Goal: Task Accomplishment & Management: Complete application form

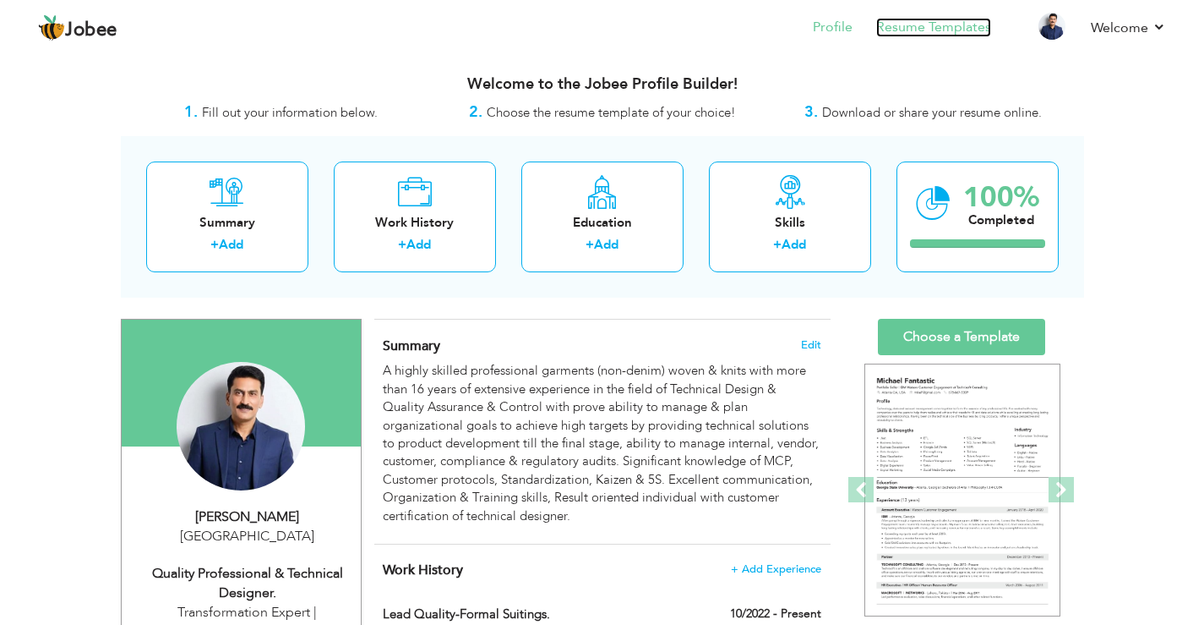
click at [898, 25] on link "Resume Templates" at bounding box center [933, 27] width 115 height 19
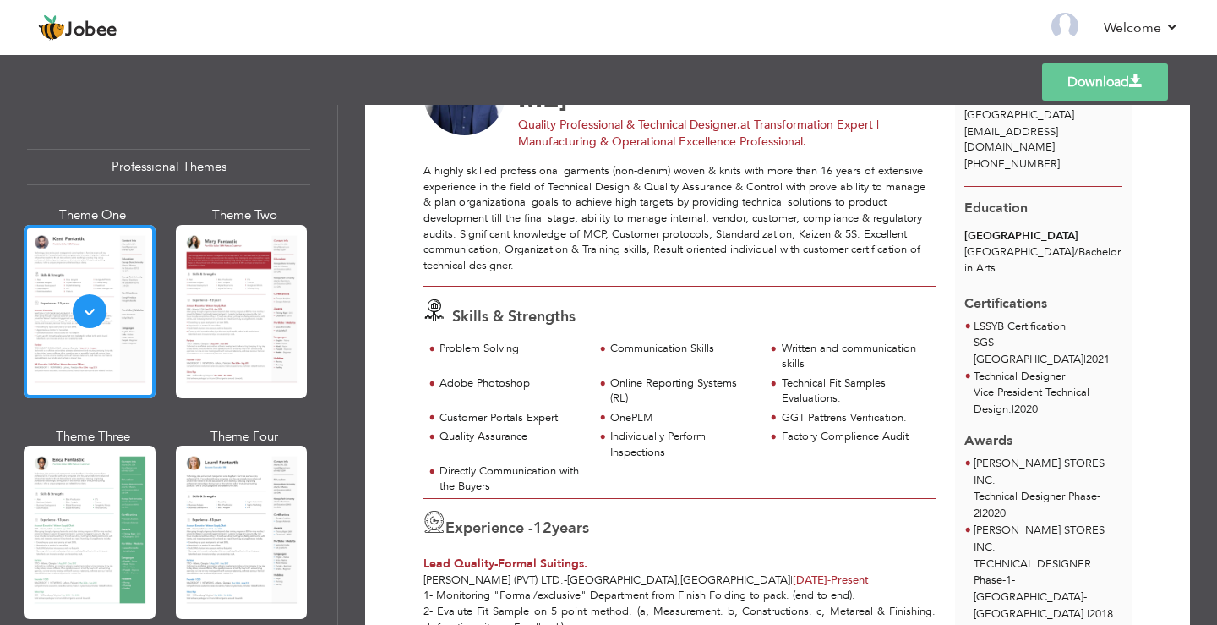
scroll to position [112, 0]
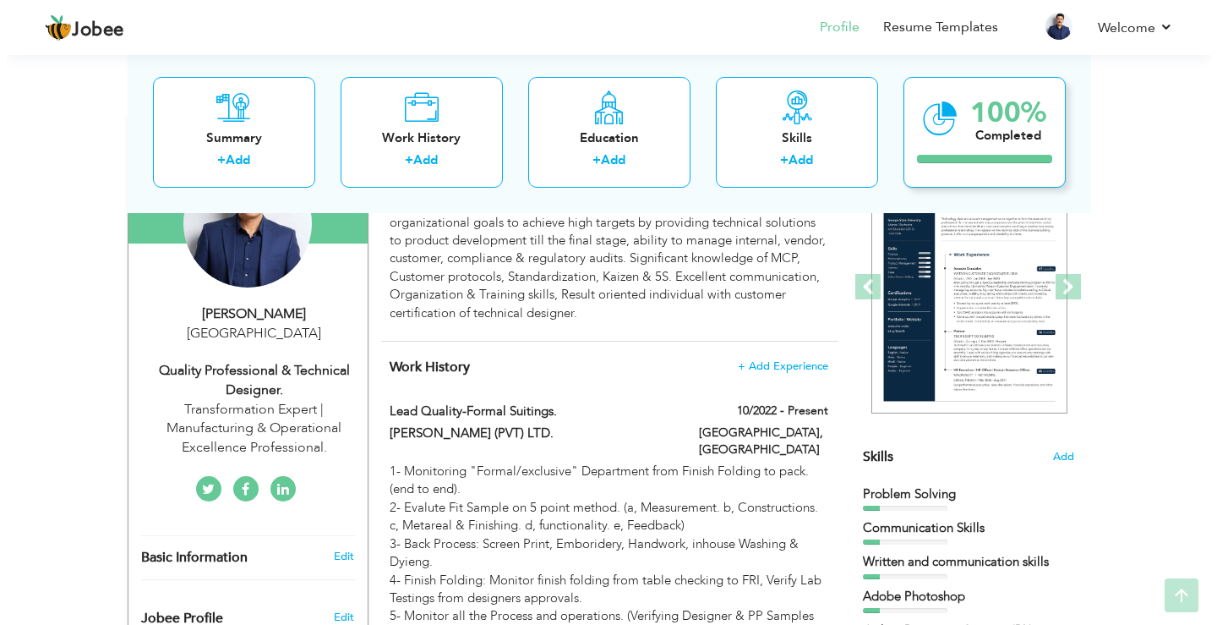
scroll to position [395, 0]
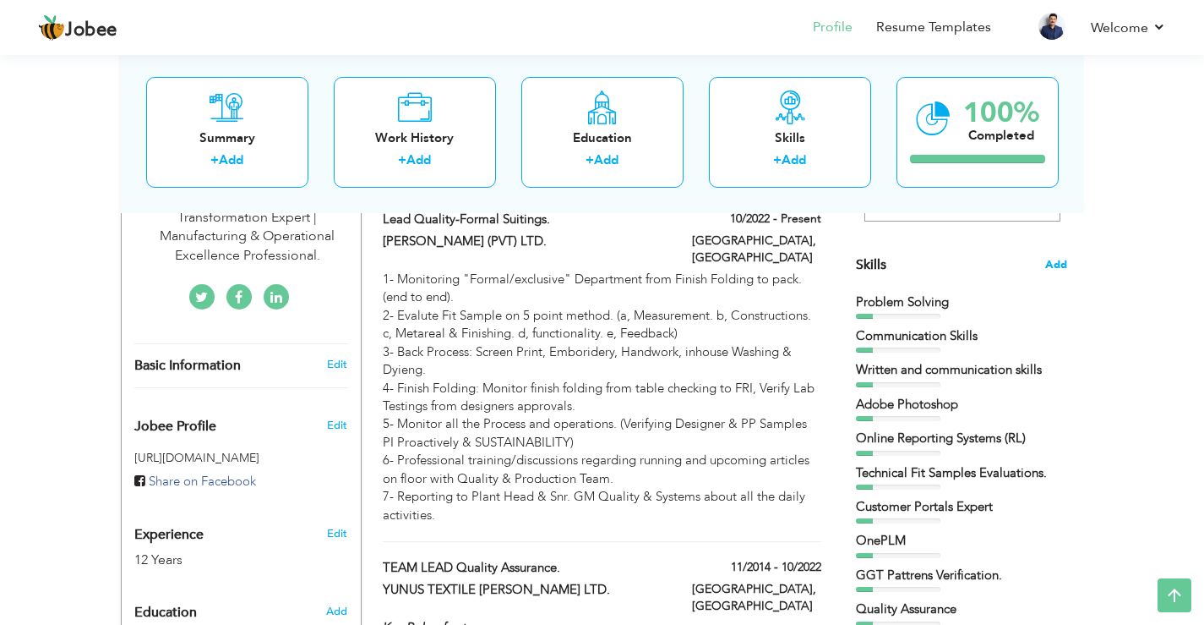
click at [1055, 262] on span "Add" at bounding box center [1056, 265] width 22 height 16
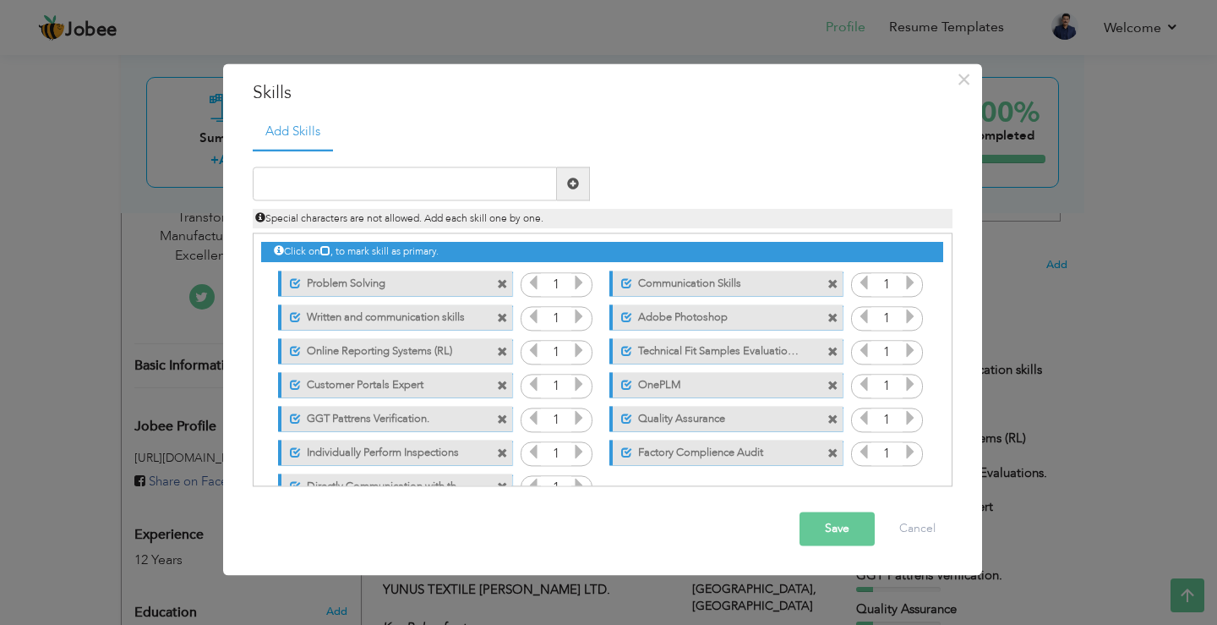
click at [501, 353] on span at bounding box center [502, 351] width 11 height 11
click at [828, 317] on span at bounding box center [832, 318] width 11 height 11
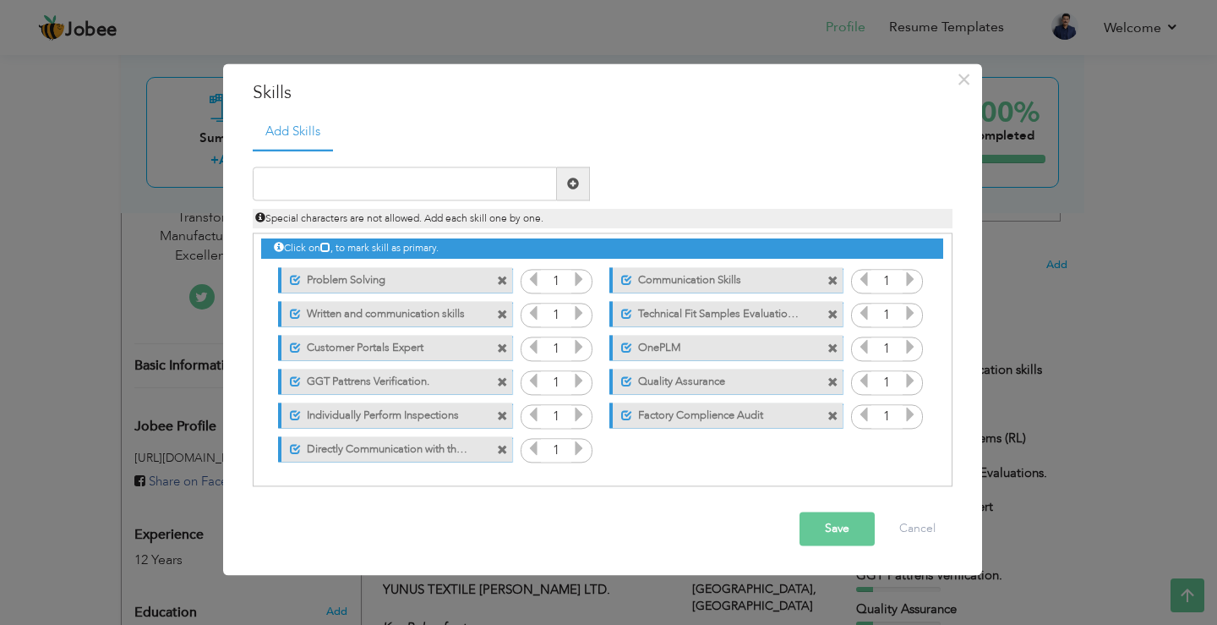
scroll to position [4, 0]
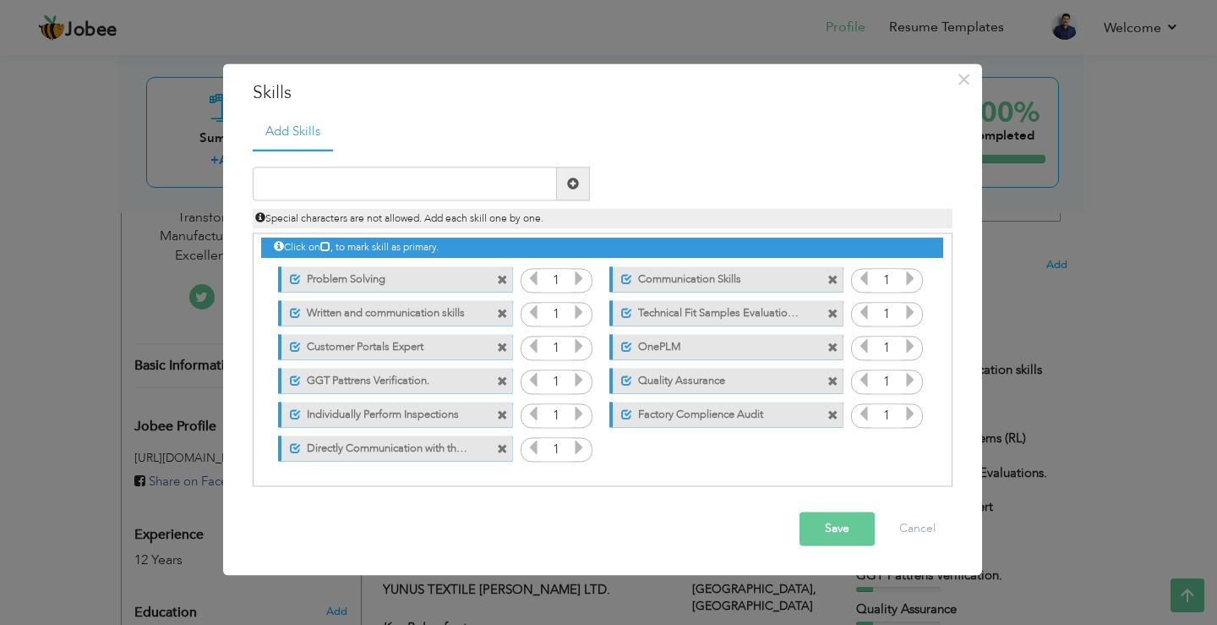
click at [451, 312] on label "Written and communication skills" at bounding box center [385, 310] width 168 height 21
click at [444, 316] on label "Written and communication skills" at bounding box center [382, 310] width 171 height 21
click at [499, 379] on span at bounding box center [502, 381] width 11 height 11
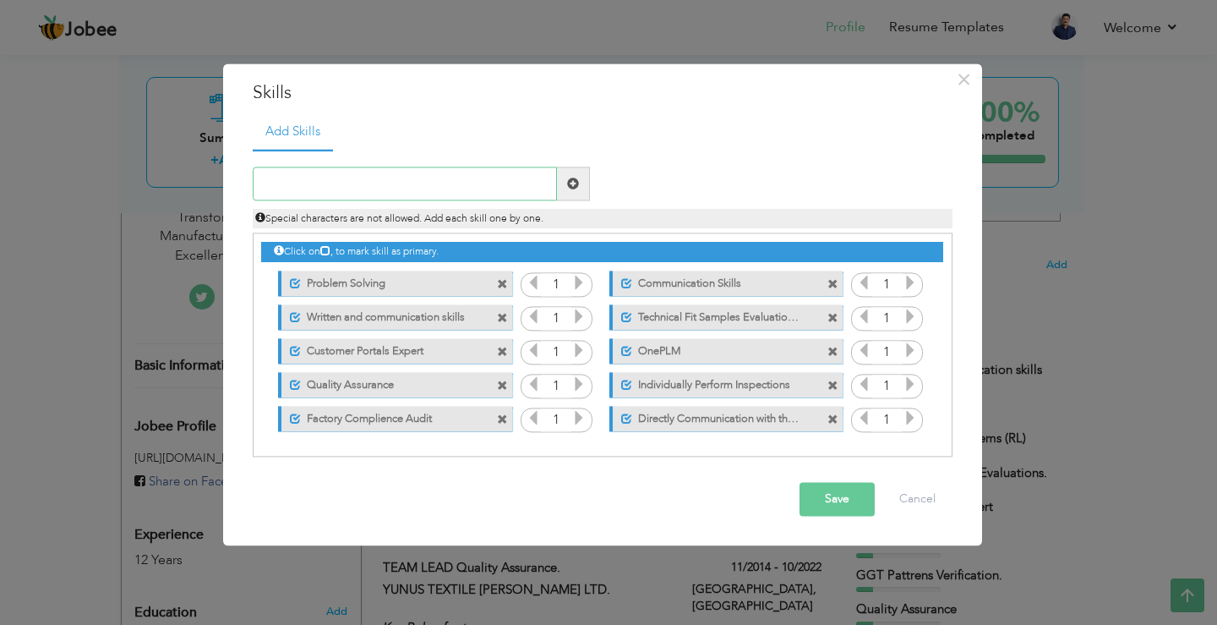
click at [478, 188] on input "text" at bounding box center [405, 184] width 304 height 34
paste input "Transformation Expert"
type input "Transformation Expert"
click at [580, 185] on span at bounding box center [573, 184] width 33 height 34
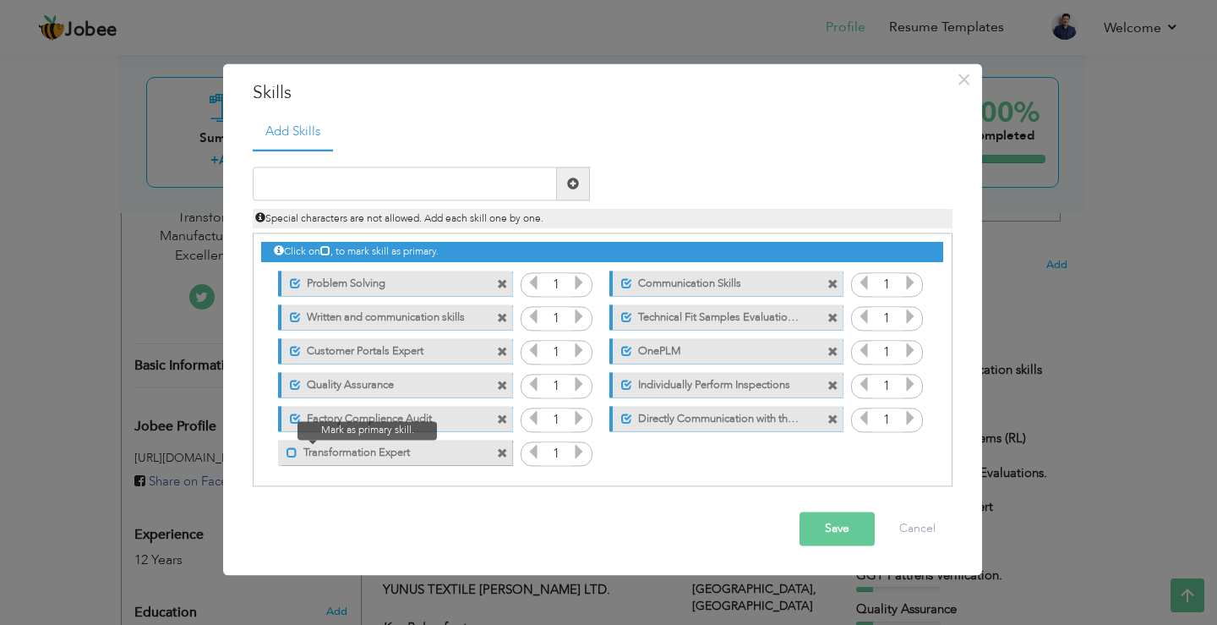
click at [291, 455] on span at bounding box center [291, 452] width 11 height 11
click at [420, 191] on input "text" at bounding box center [405, 184] width 304 height 34
paste input "Operational Excellence"
type input "Operational Excellence"
click at [557, 170] on span at bounding box center [573, 184] width 33 height 34
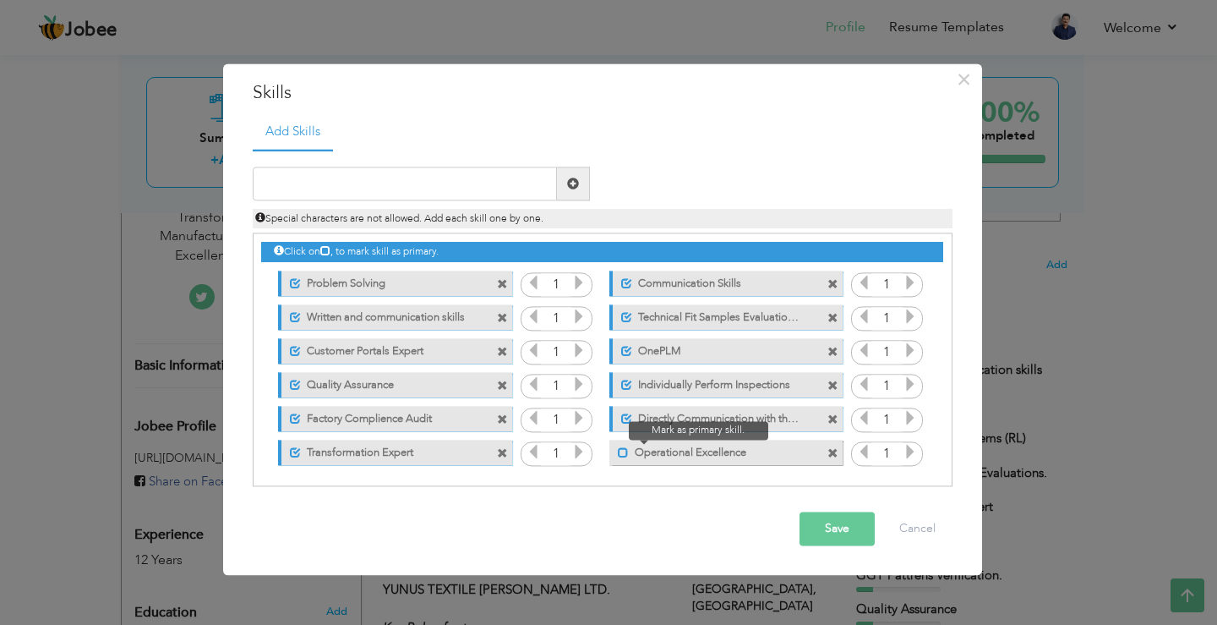
click at [621, 455] on span at bounding box center [623, 452] width 11 height 11
click at [281, 179] on input "text" at bounding box center [405, 184] width 304 height 34
paste input "Product engineering"
type input "Product engineering"
click at [568, 183] on span at bounding box center [573, 183] width 12 height 12
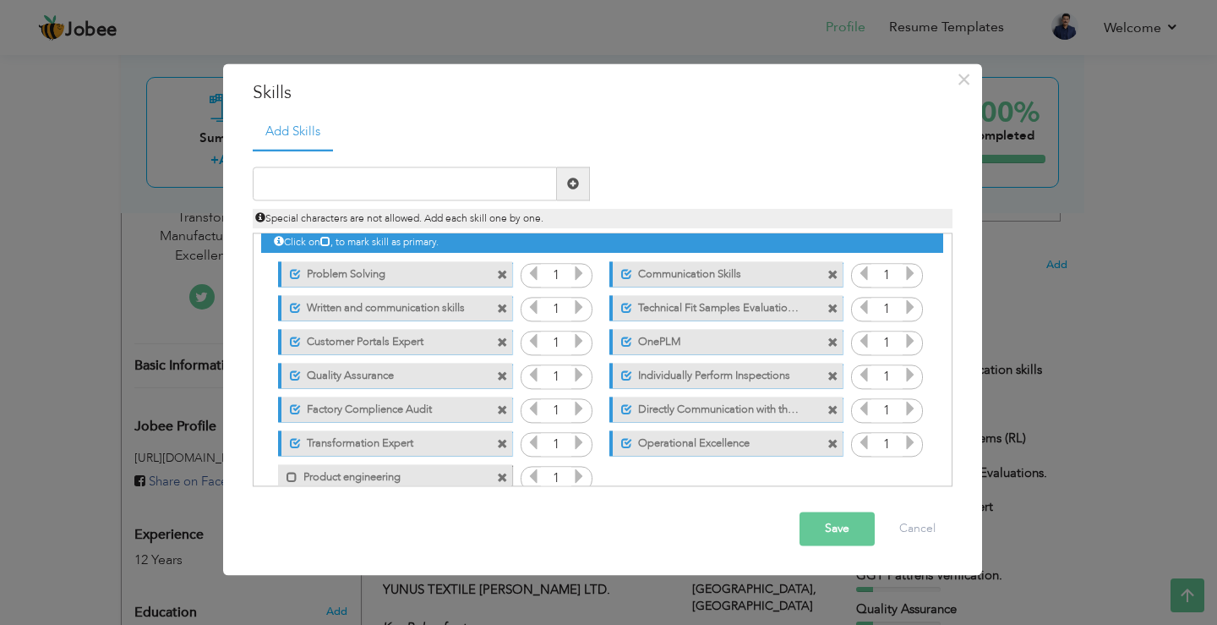
scroll to position [38, 0]
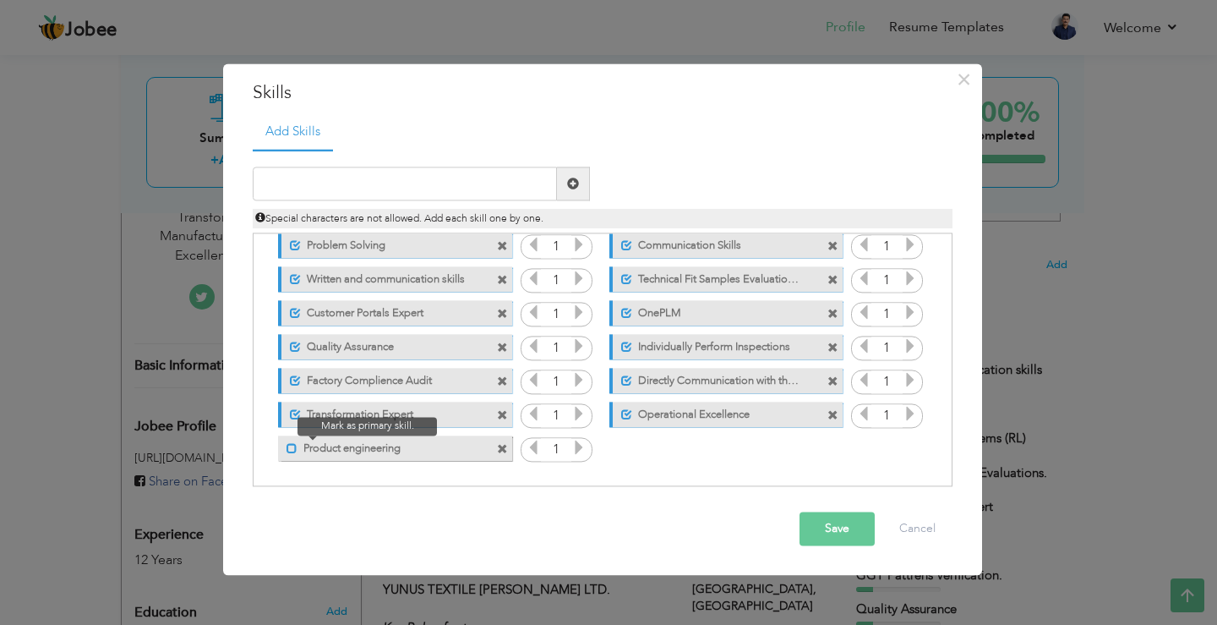
click at [291, 447] on span at bounding box center [291, 448] width 11 height 11
click at [338, 186] on input "text" at bounding box center [405, 184] width 304 height 34
paste input "LSSYB"
type input "LSSYB"
click at [575, 183] on span at bounding box center [573, 183] width 12 height 12
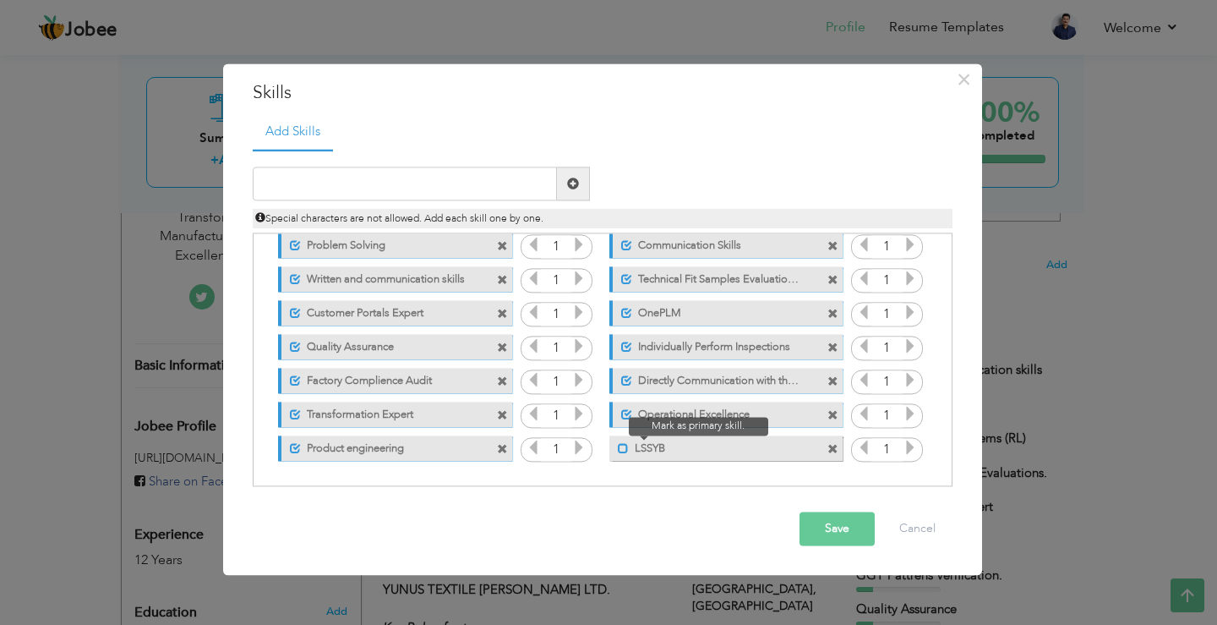
click at [623, 449] on span at bounding box center [623, 448] width 11 height 11
click at [836, 531] on button "Save" at bounding box center [836, 529] width 75 height 34
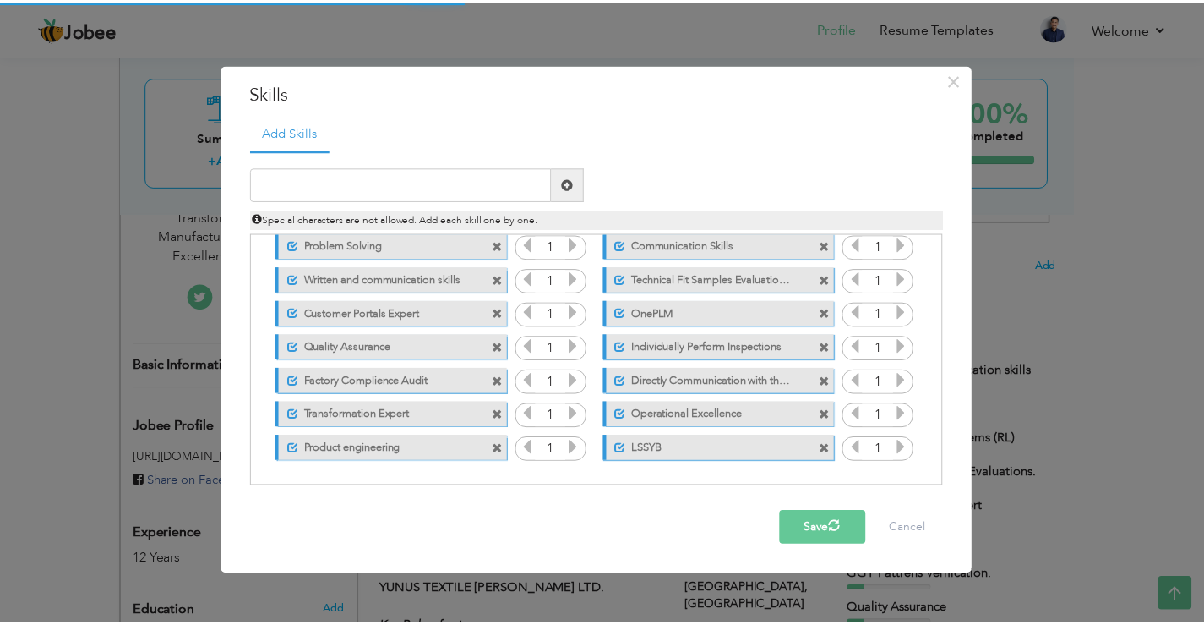
scroll to position [0, 0]
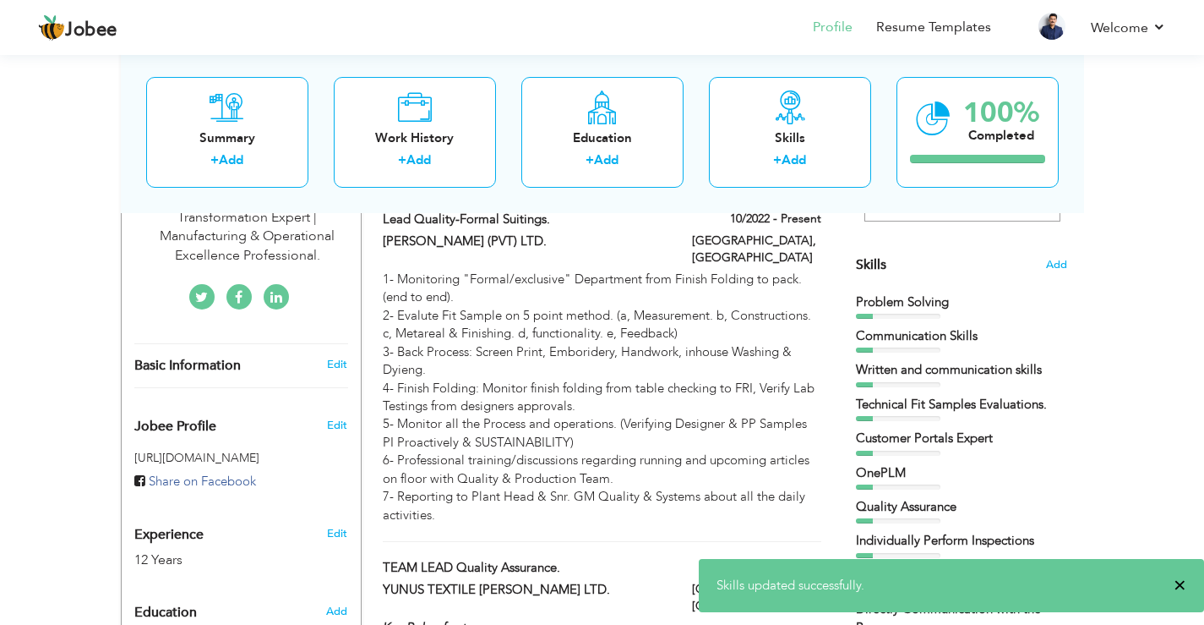
click at [1184, 583] on span "×" at bounding box center [1180, 584] width 13 height 17
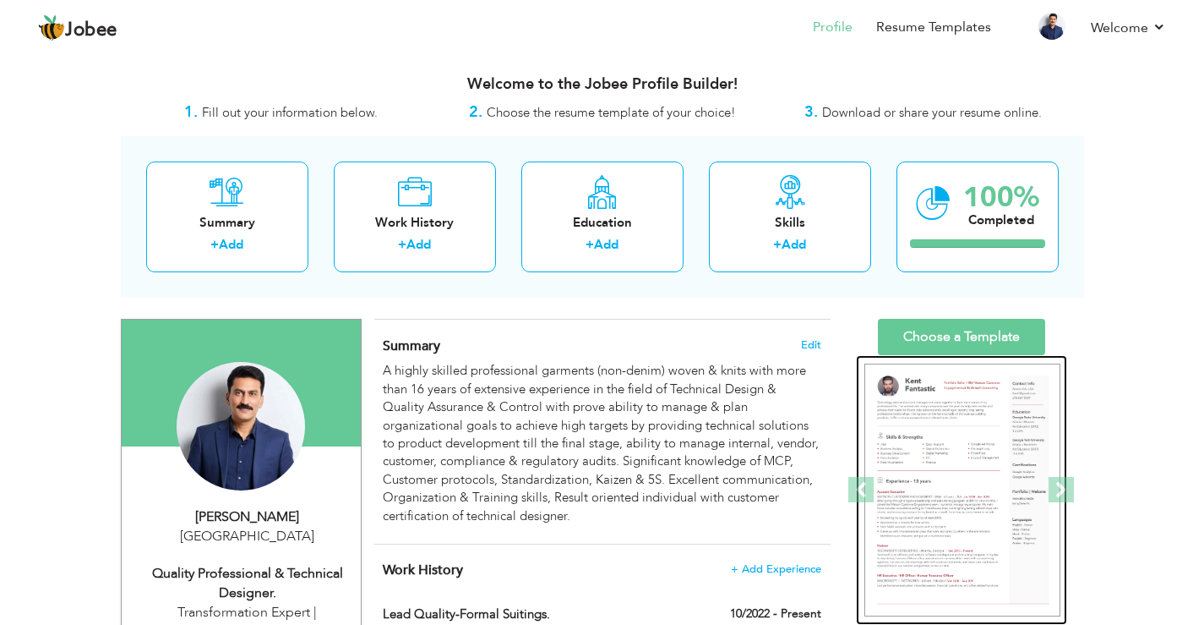
click at [946, 471] on img at bounding box center [963, 490] width 196 height 254
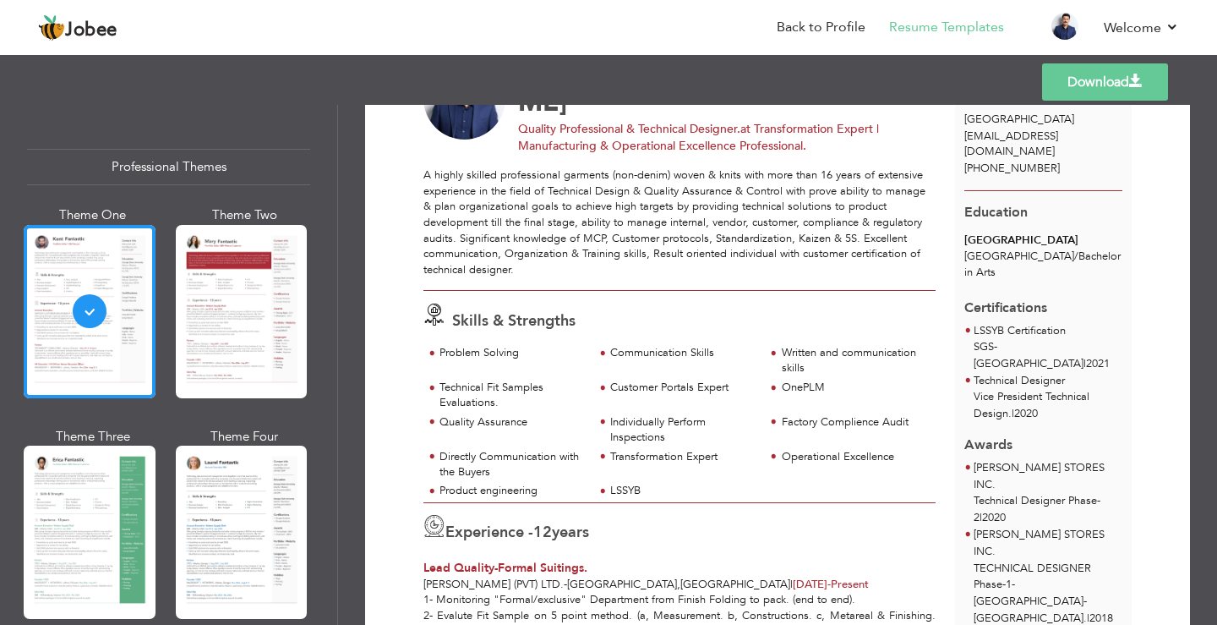
scroll to position [57, 0]
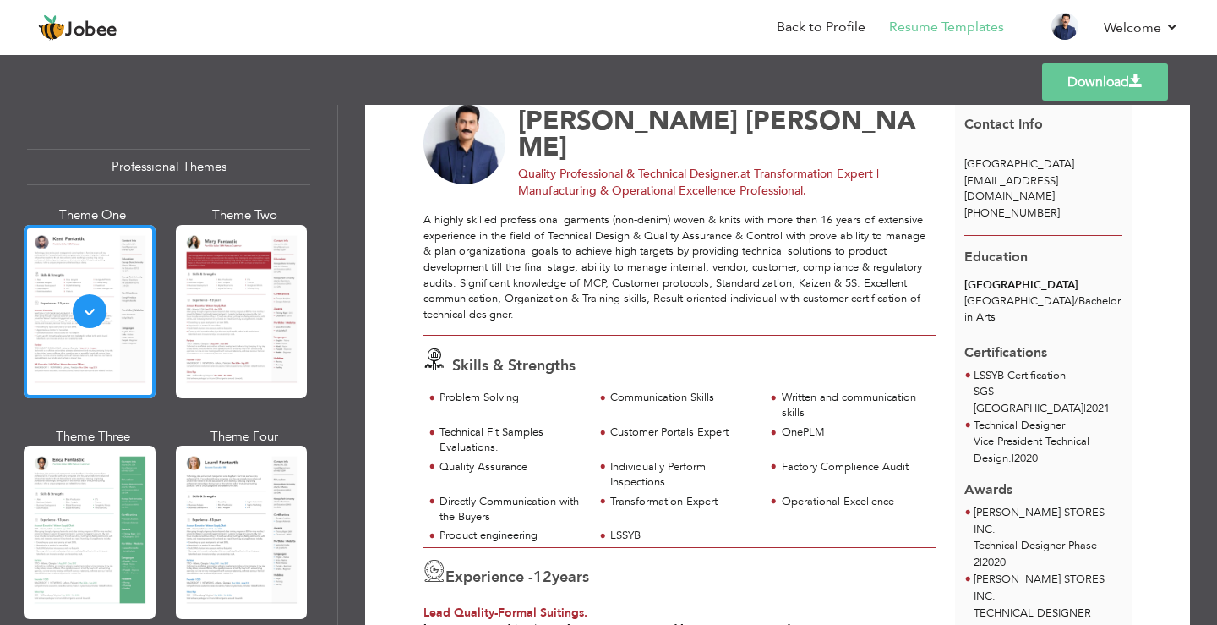
click at [1060, 91] on link "Download" at bounding box center [1105, 81] width 126 height 37
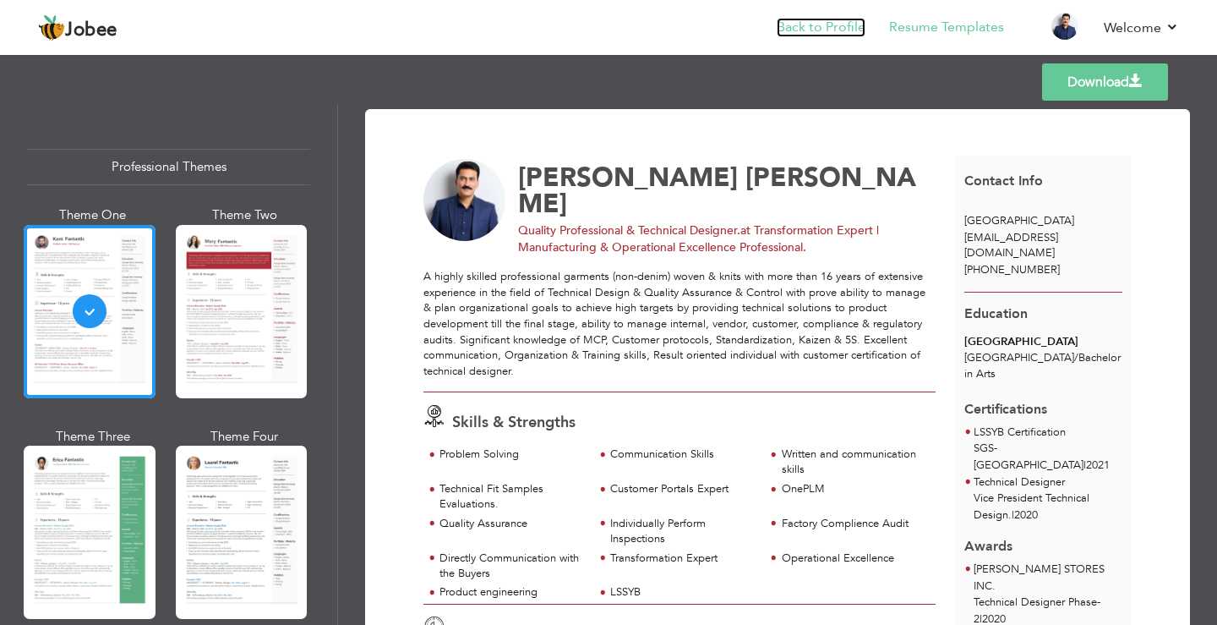
click at [844, 30] on link "Back to Profile" at bounding box center [821, 27] width 89 height 19
